Goal: Task Accomplishment & Management: Manage account settings

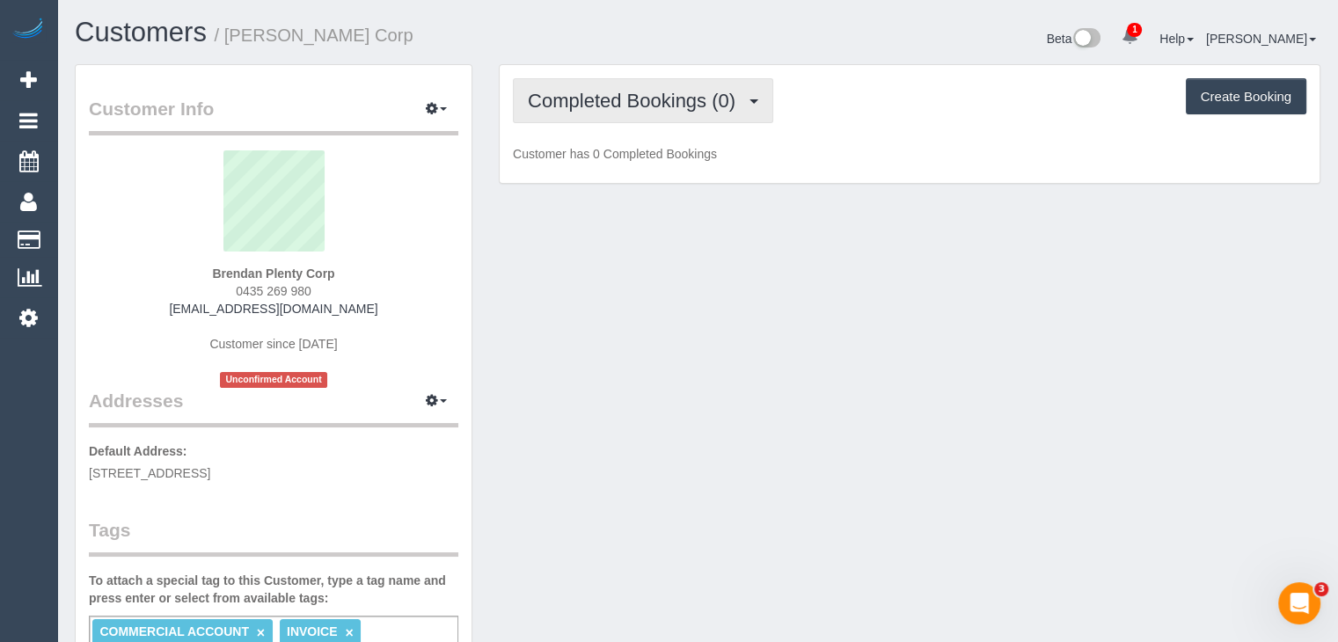
click at [665, 111] on button "Completed Bookings (0)" at bounding box center [643, 100] width 260 height 45
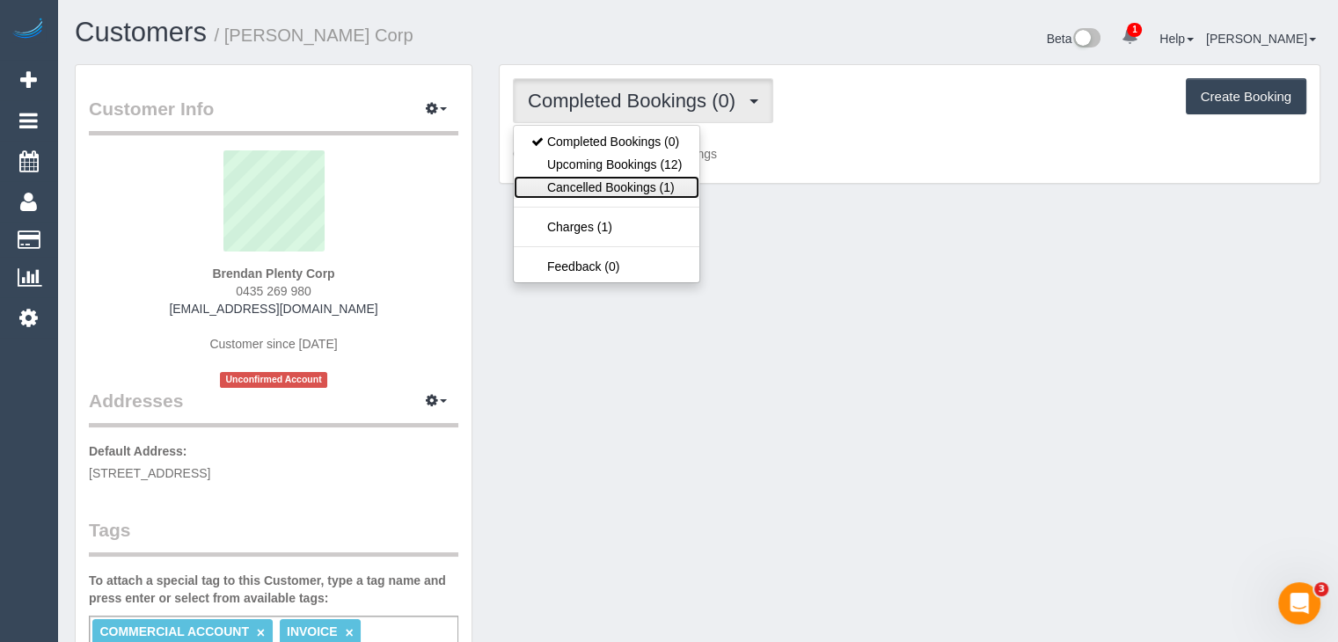
click at [657, 176] on link "Cancelled Bookings (1)" at bounding box center [607, 187] width 186 height 23
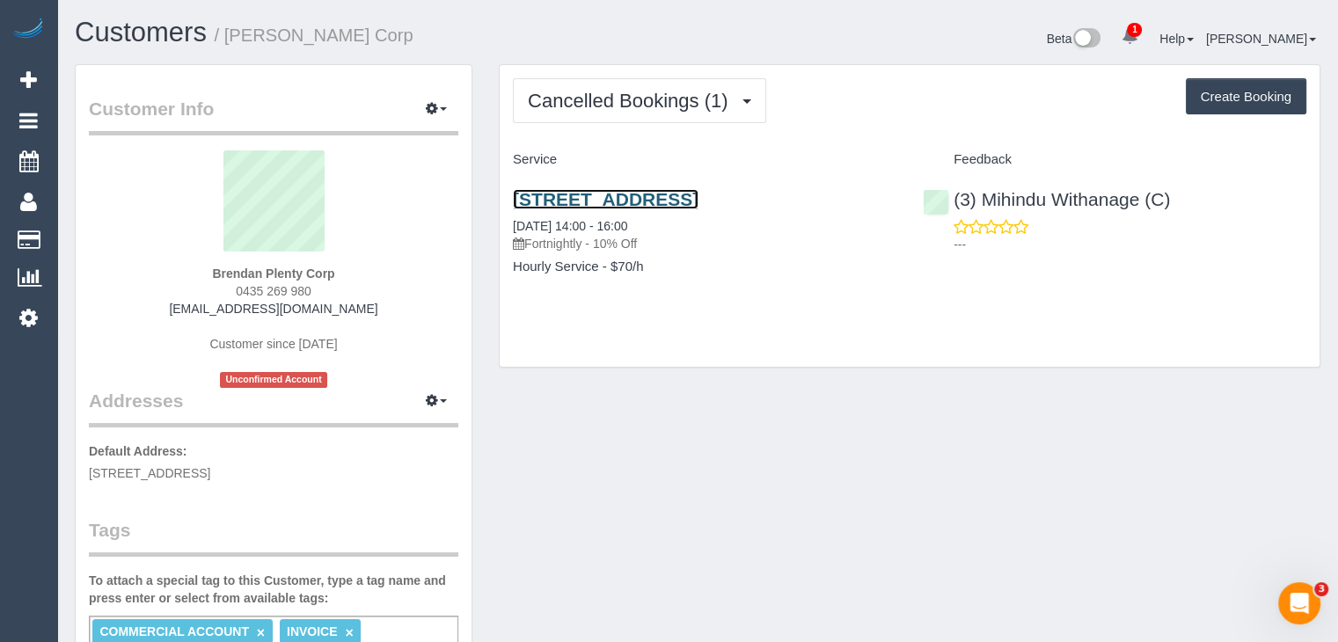
click at [596, 199] on link "1336 Plenty Road, Bundoora, VIC 3083" at bounding box center [606, 199] width 186 height 20
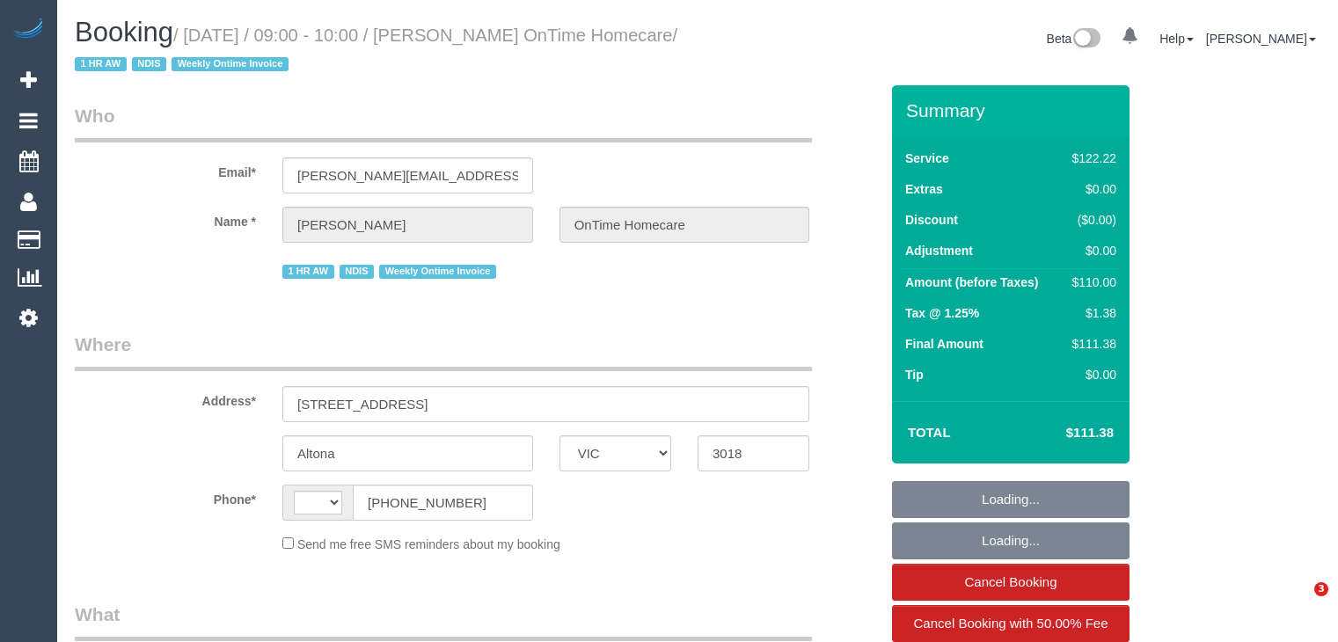
select select "VIC"
select select "object:321"
select select "number:27"
select select "number:14"
select select "number:19"
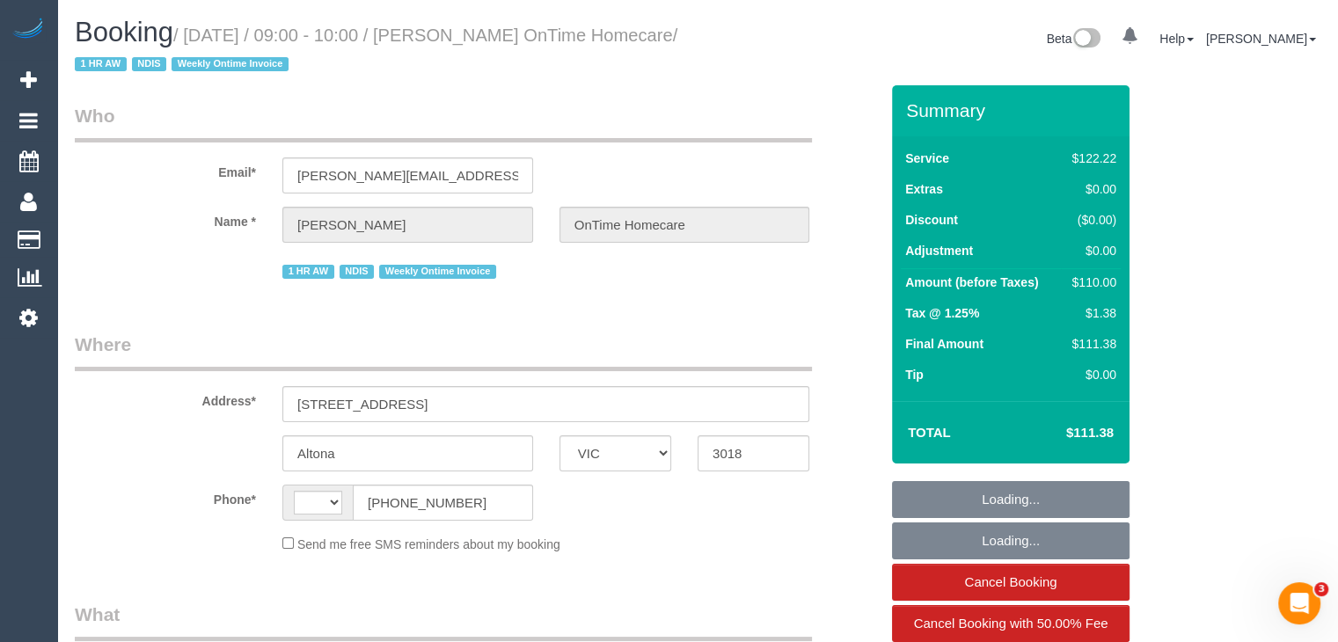
select select "number:25"
select select "number:35"
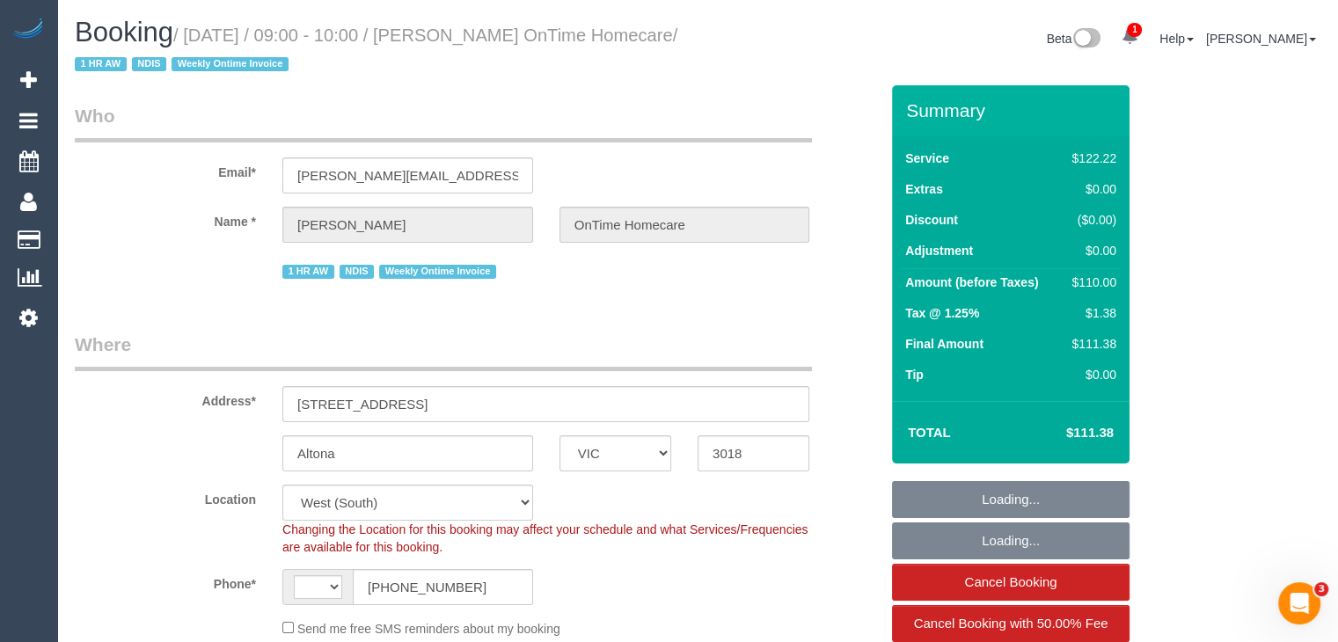
select select "object:721"
select select "string:AU"
